Goal: Book appointment/travel/reservation

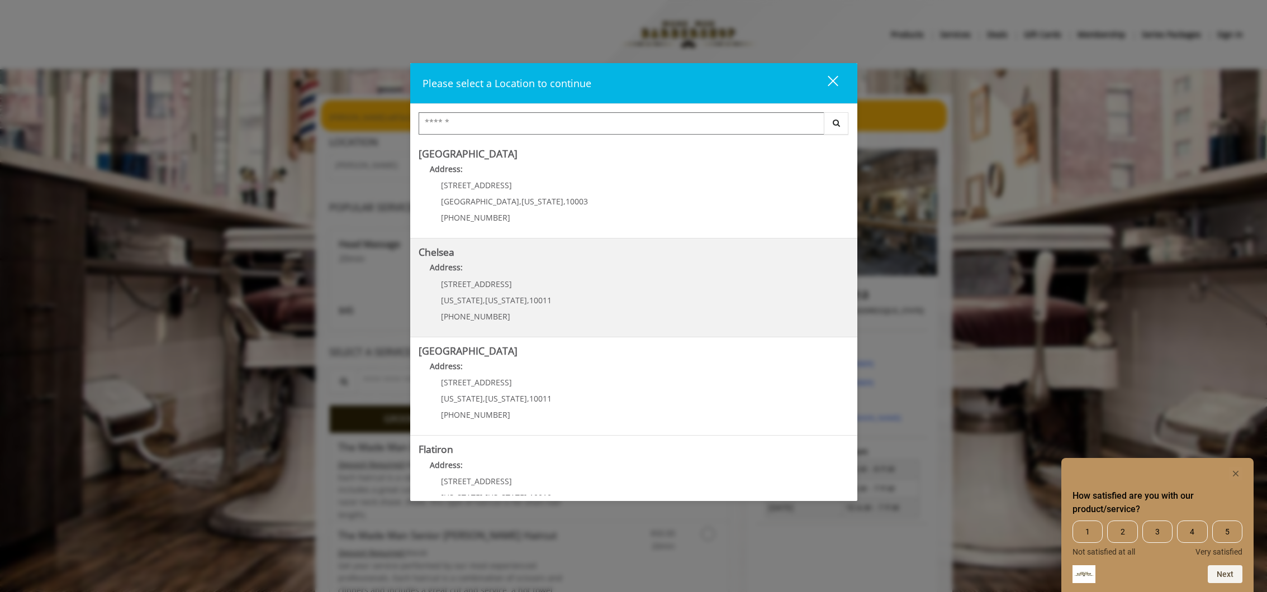
scroll to position [7, 0]
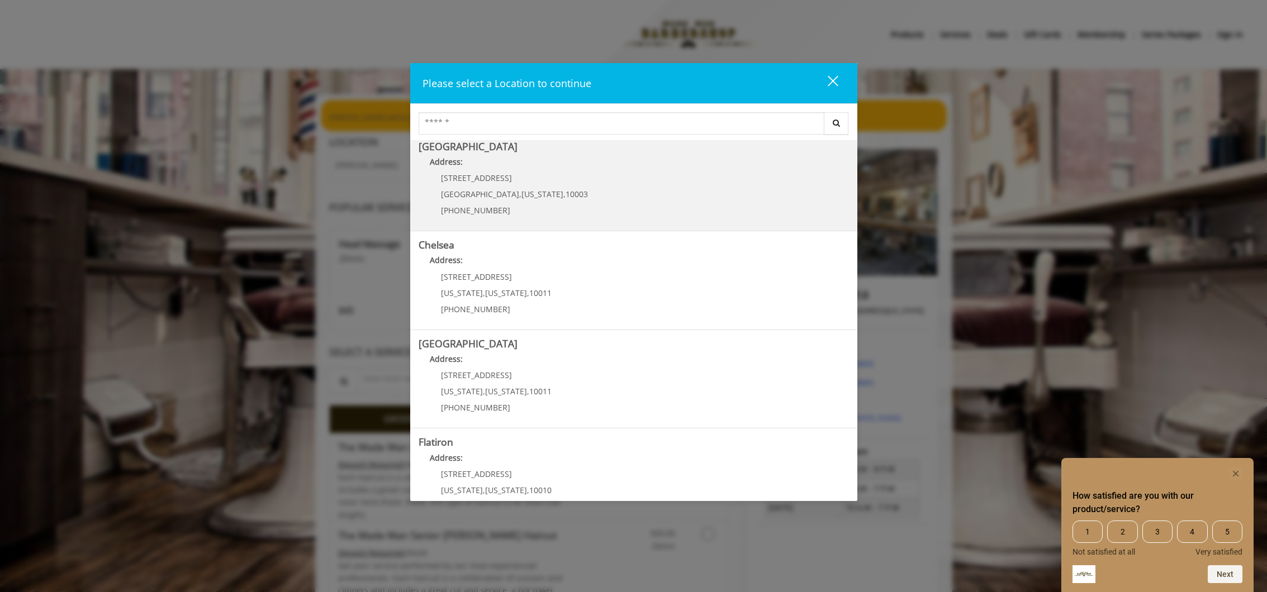
click at [524, 214] on p "(212) 598-1840" at bounding box center [514, 210] width 147 height 8
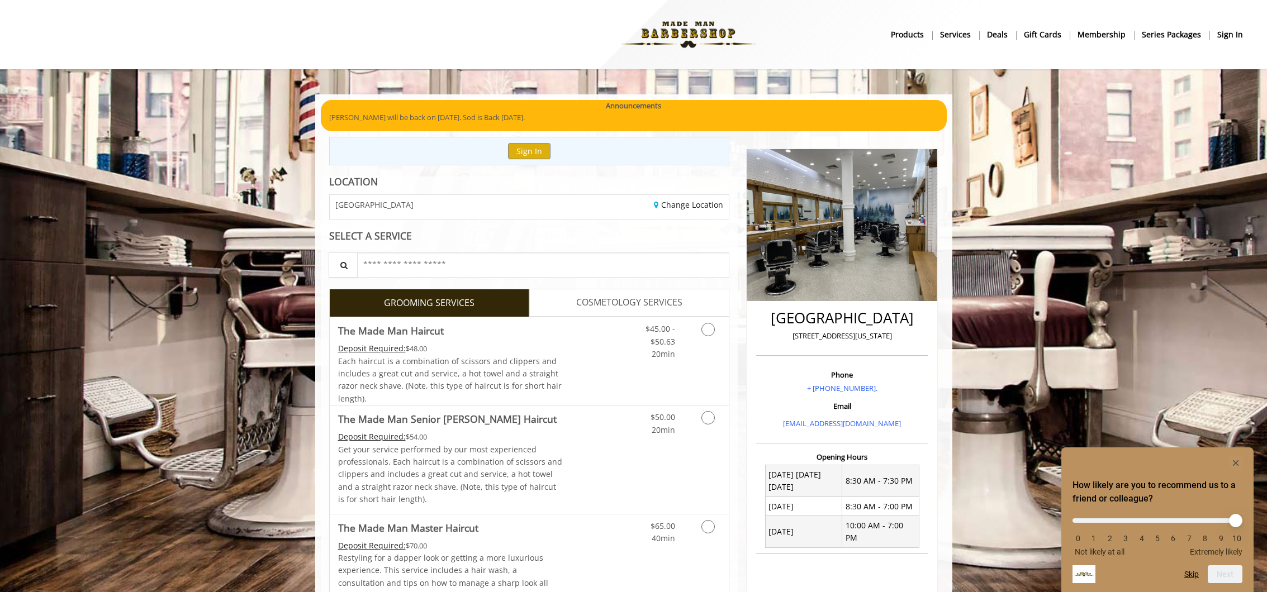
scroll to position [15, 0]
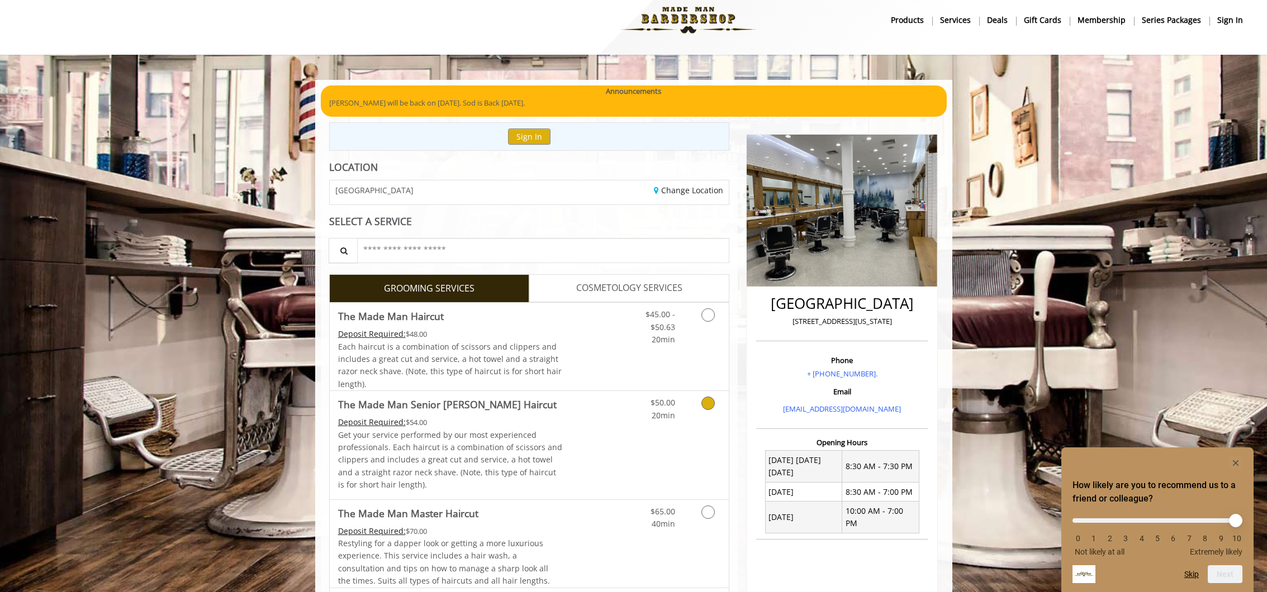
click at [707, 400] on icon "Grooming services" at bounding box center [707, 403] width 13 height 13
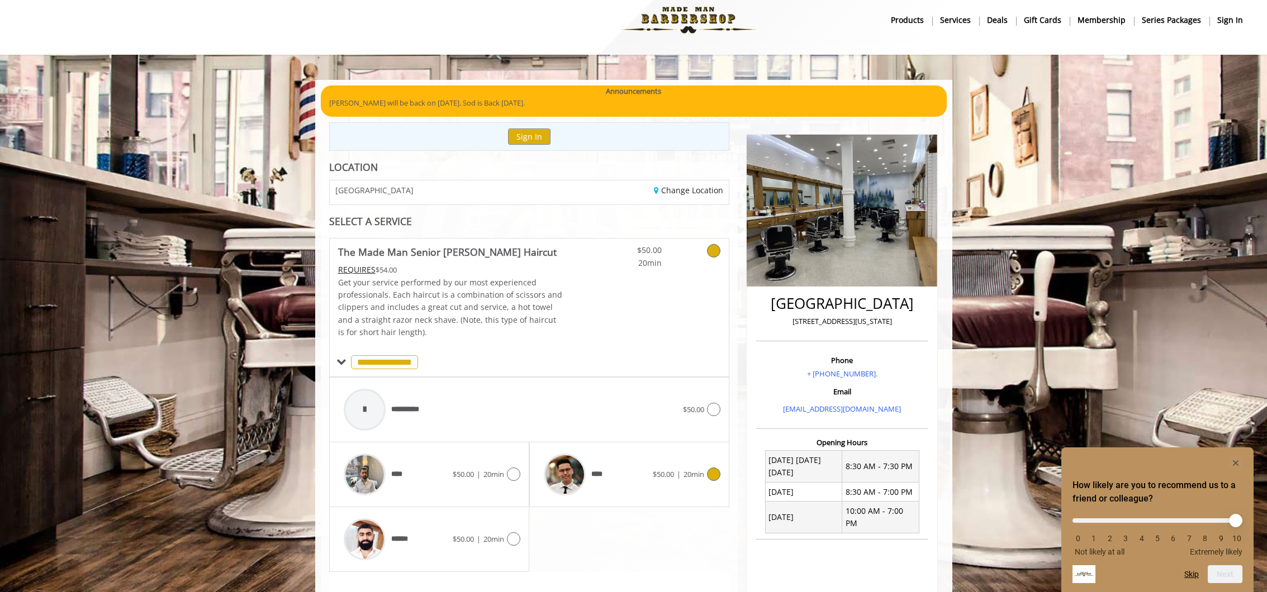
scroll to position [156, 0]
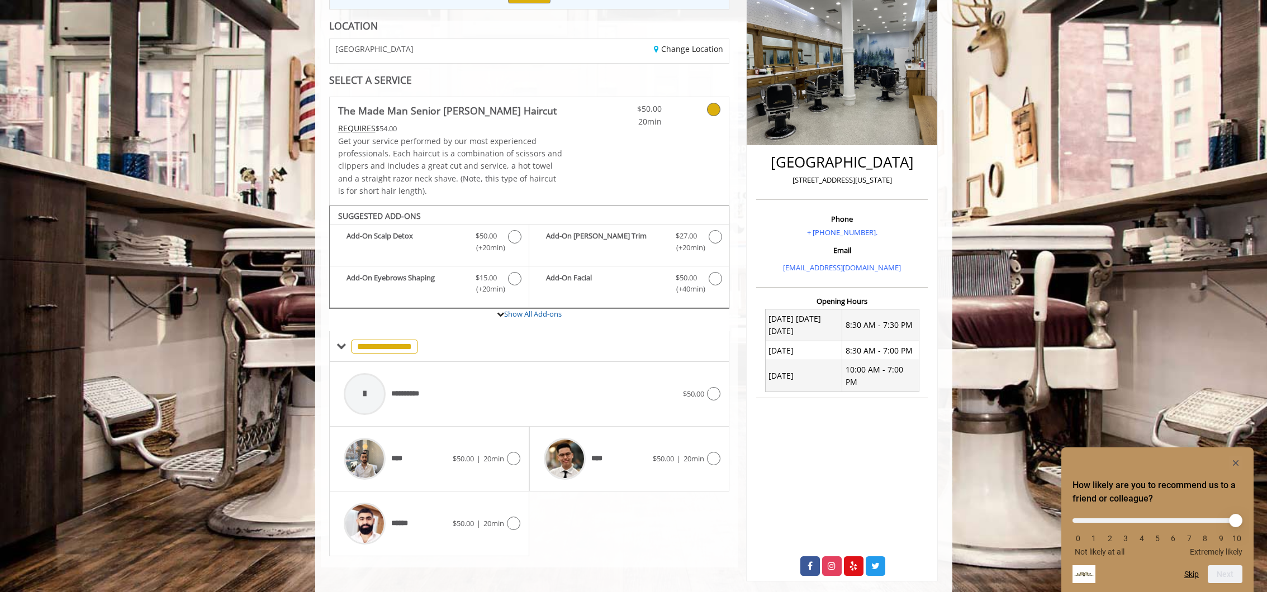
click at [713, 108] on icon at bounding box center [713, 109] width 13 height 13
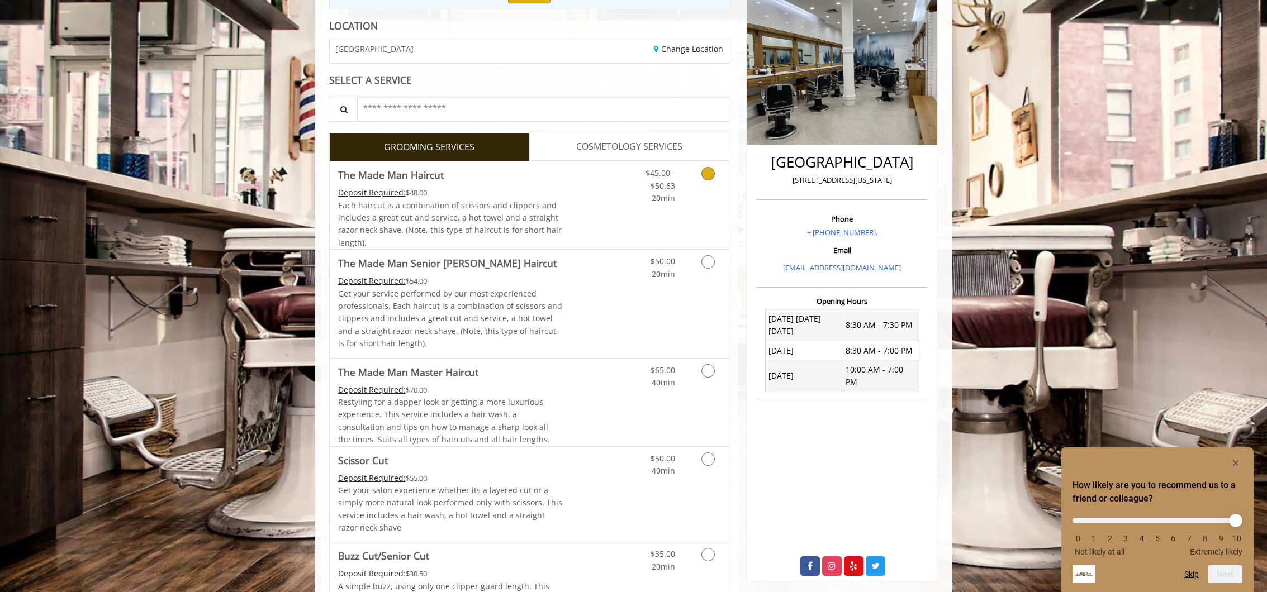
click at [691, 206] on div "$45.00 - $50.63 20min" at bounding box center [679, 206] width 100 height 88
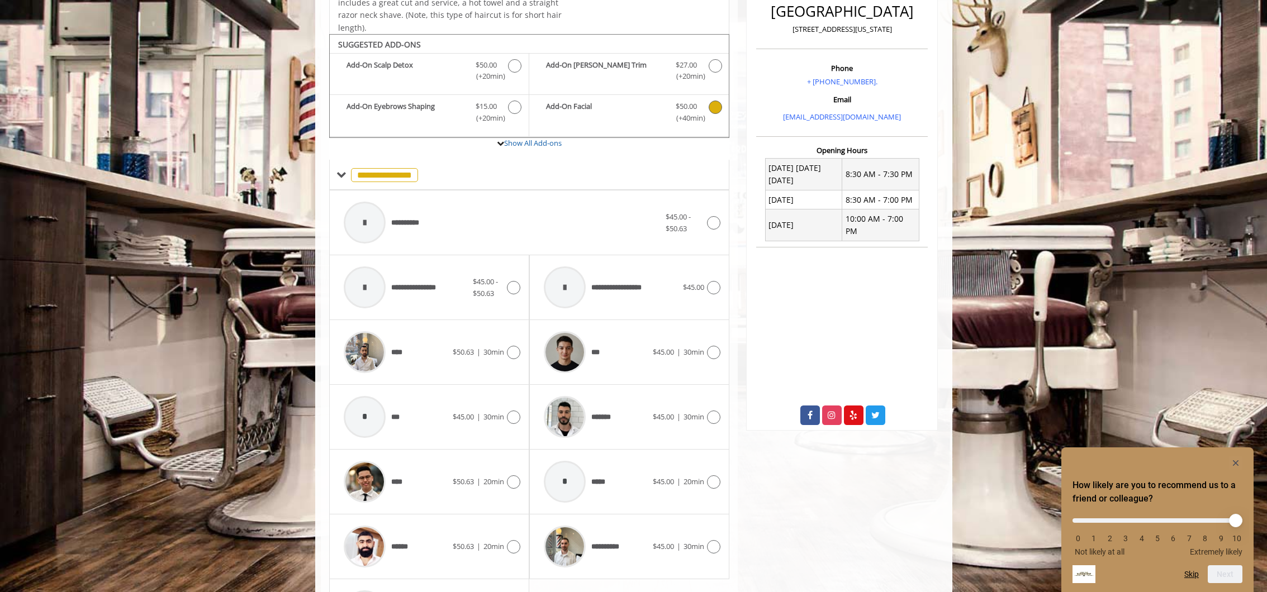
scroll to position [132, 0]
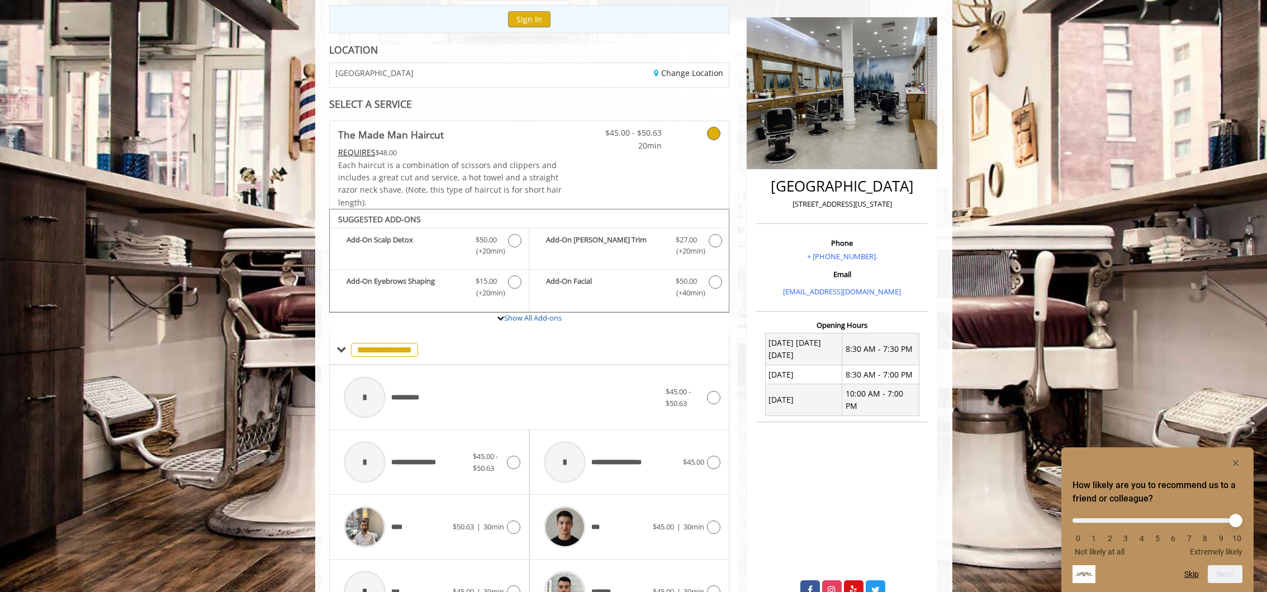
click at [694, 140] on link at bounding box center [700, 136] width 42 height 31
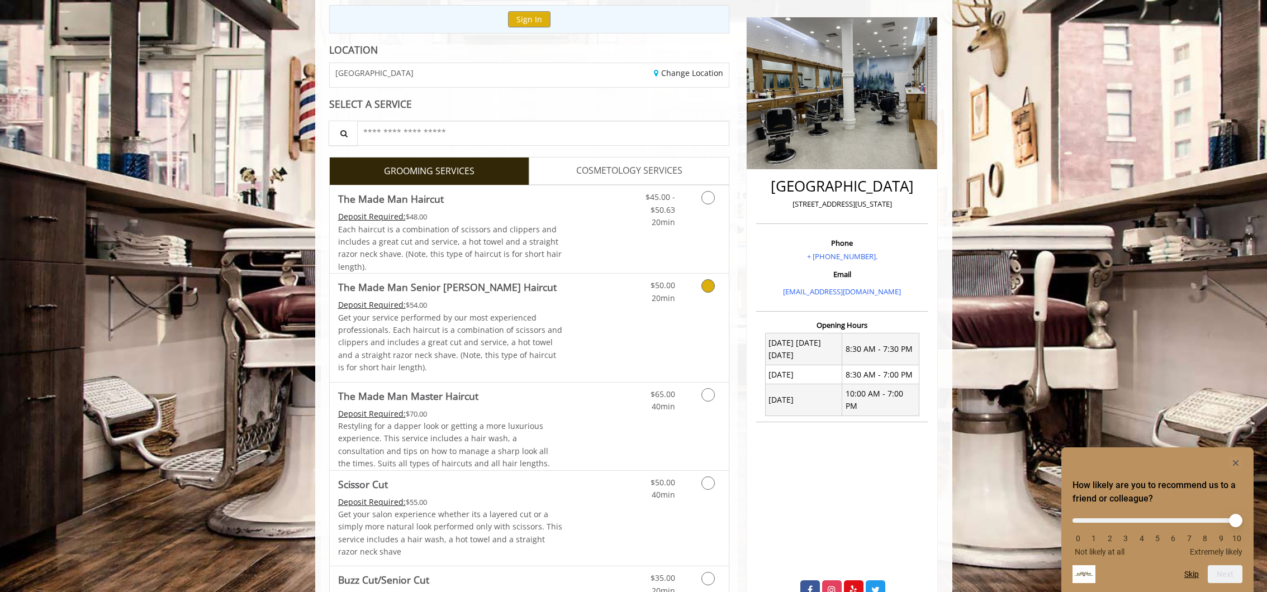
click at [654, 319] on div "$50.00 20min" at bounding box center [679, 328] width 100 height 108
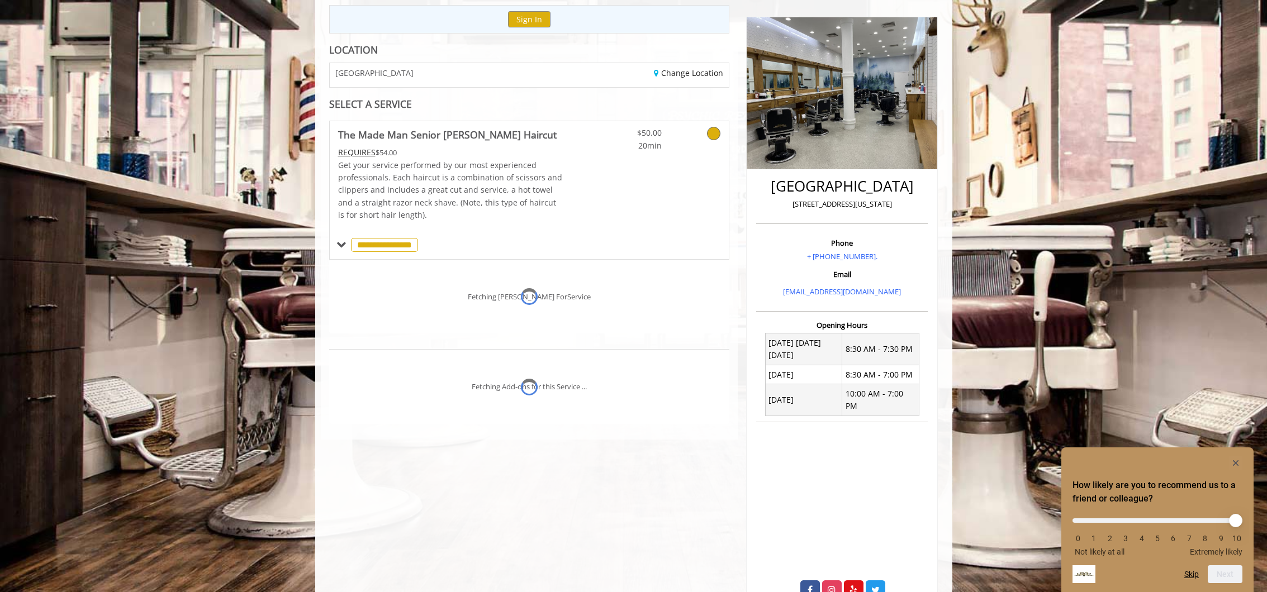
scroll to position [156, 0]
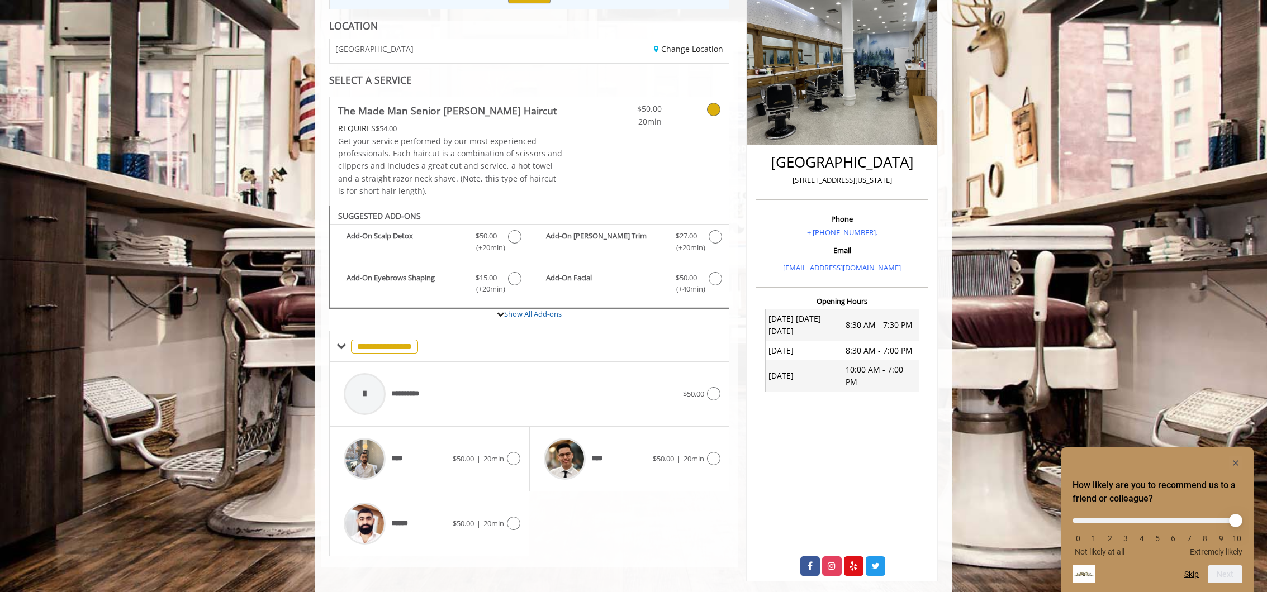
click at [695, 154] on div "$50.00 20min" at bounding box center [662, 151] width 133 height 108
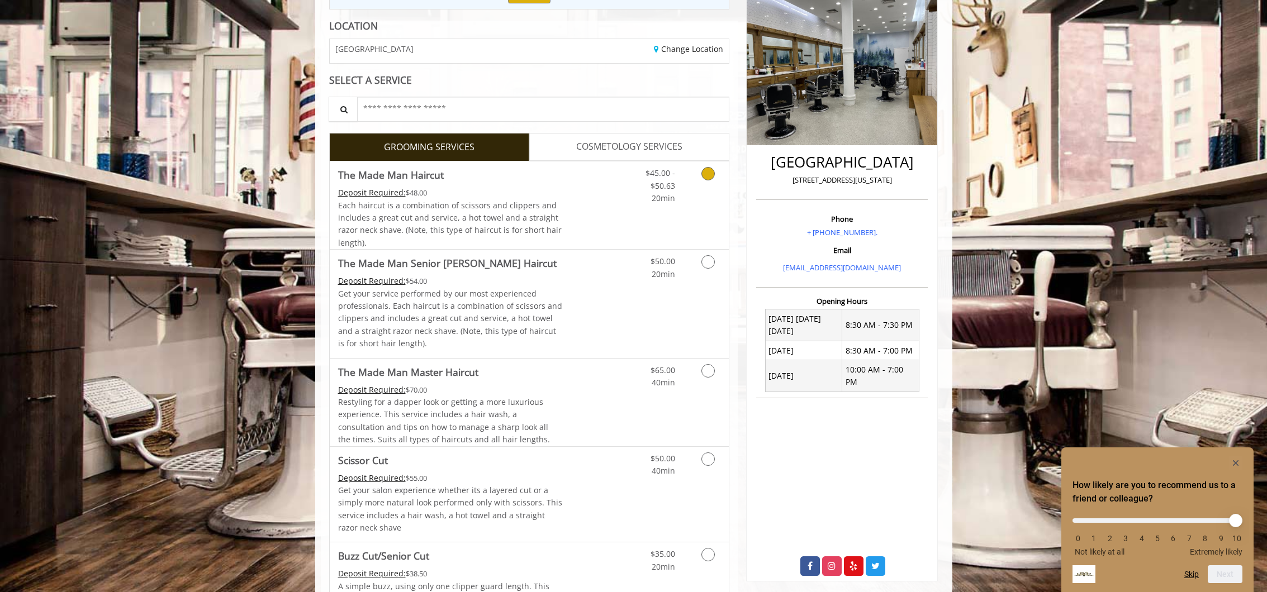
click at [610, 211] on link "Discounted Price" at bounding box center [595, 206] width 67 height 88
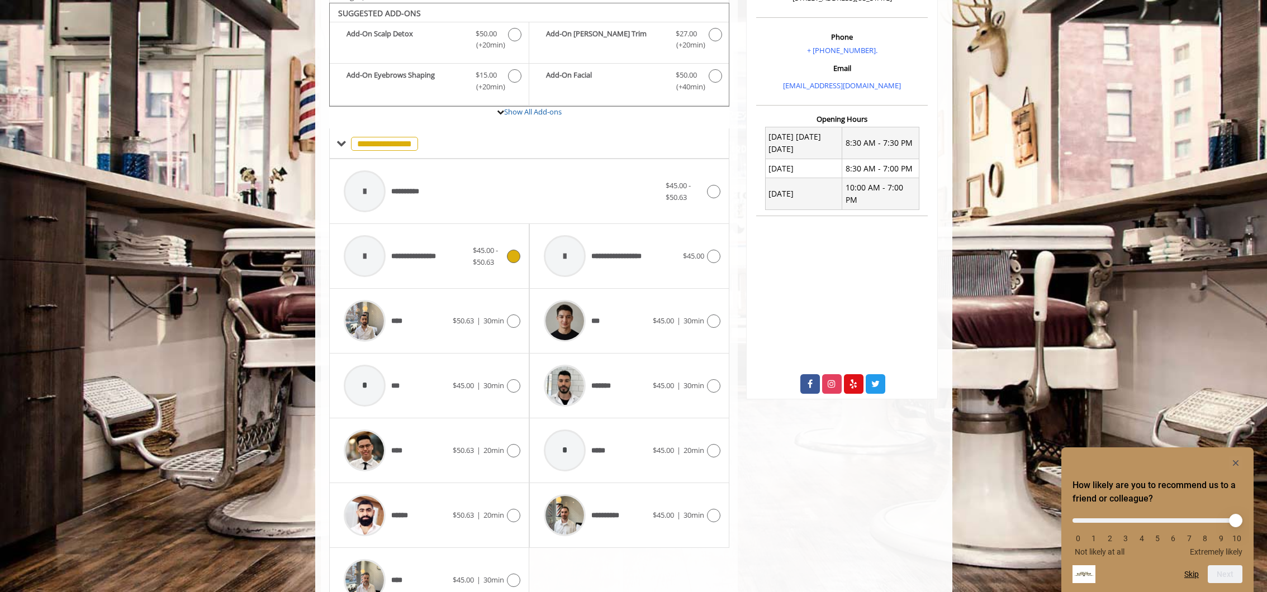
scroll to position [393, 0]
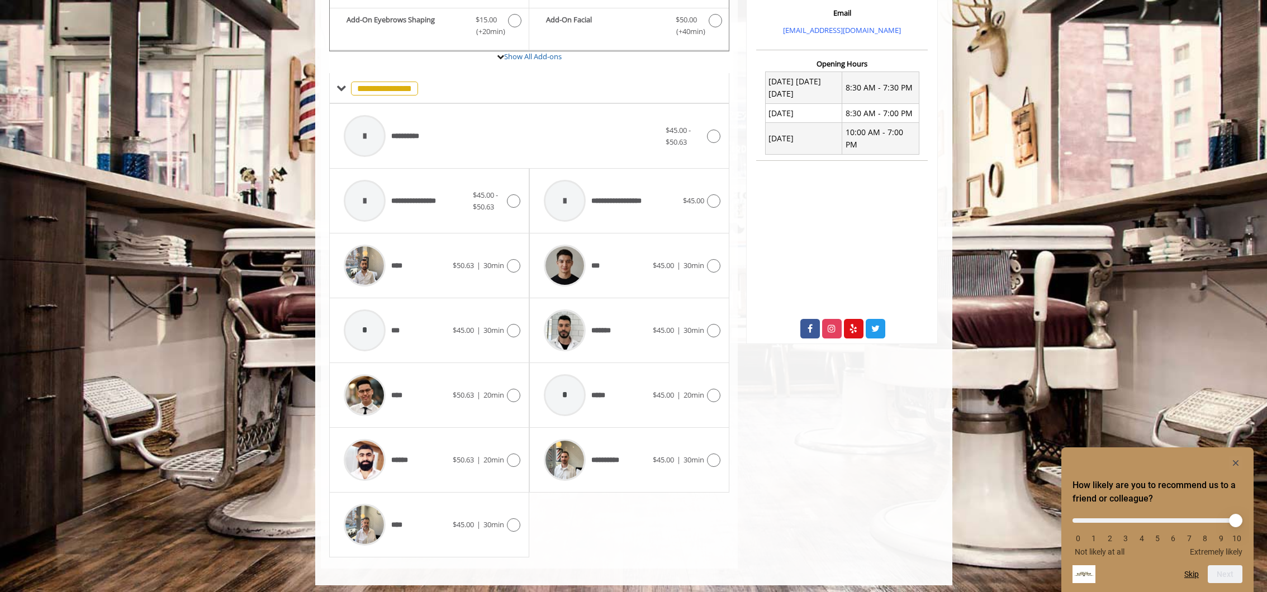
click at [1240, 462] on rect "Hide survey" at bounding box center [1235, 463] width 13 height 13
